Goal: Find specific page/section: Find specific page/section

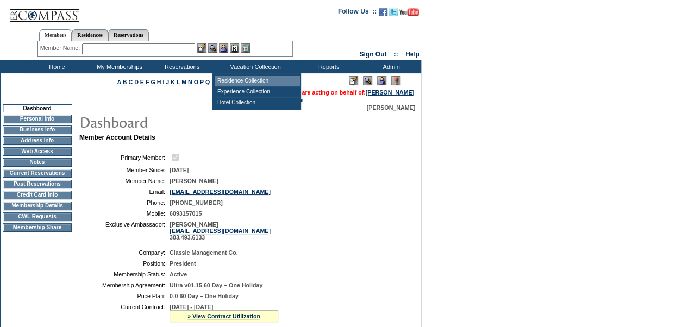
click at [254, 85] on td "Residence Collection" at bounding box center [257, 81] width 85 height 11
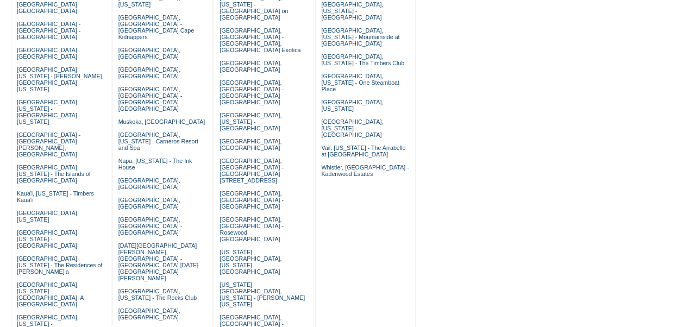
scroll to position [247, 0]
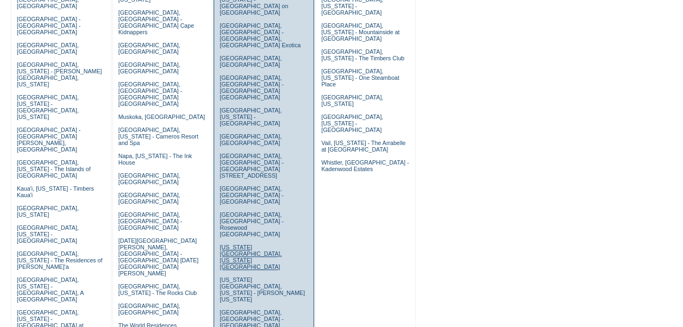
click at [264, 244] on link "[US_STATE][GEOGRAPHIC_DATA], [US_STATE][GEOGRAPHIC_DATA]" at bounding box center [251, 257] width 62 height 26
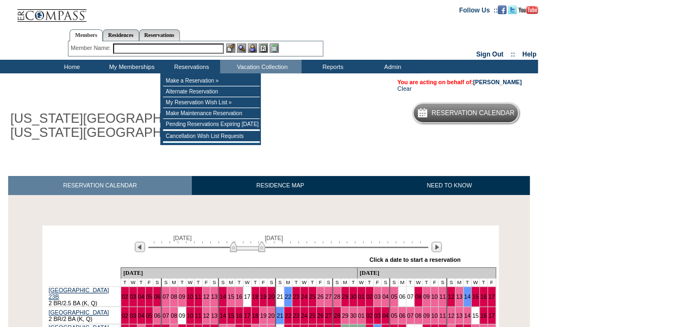
click at [176, 50] on input "text" at bounding box center [168, 48] width 111 height 10
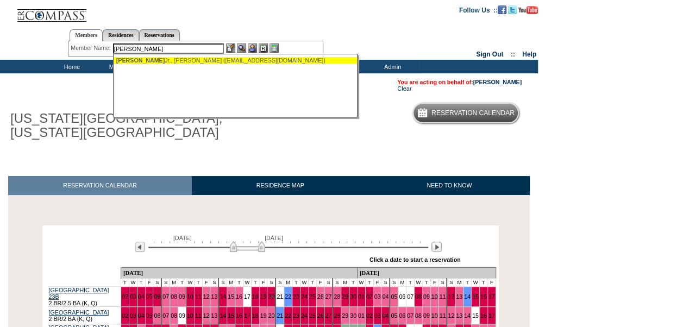
click at [176, 59] on div "[PERSON_NAME] Jr., [PERSON_NAME] ([EMAIL_ADDRESS][DOMAIN_NAME])" at bounding box center [235, 60] width 239 height 7
type input "[PERSON_NAME] Jr., [PERSON_NAME] ([EMAIL_ADDRESS][DOMAIN_NAME])"
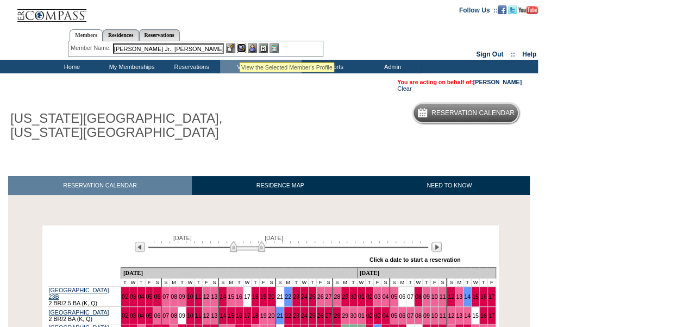
click at [241, 49] on img at bounding box center [241, 47] width 9 height 9
